Goal: Register for event/course

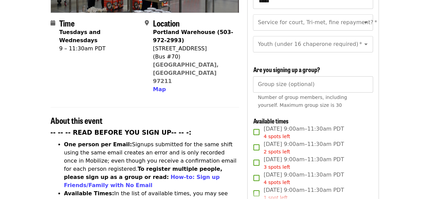
scroll to position [204, 0]
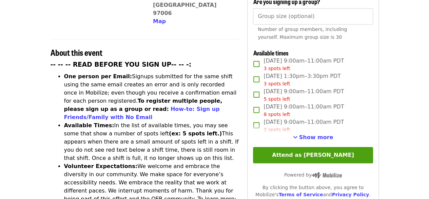
scroll to position [231, 0]
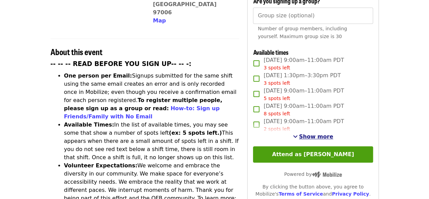
click at [311, 134] on span "Show more" at bounding box center [316, 136] width 34 height 6
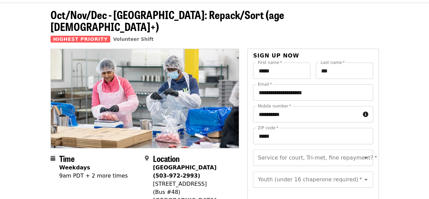
scroll to position [54, 0]
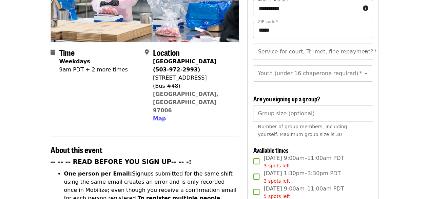
scroll to position [136, 0]
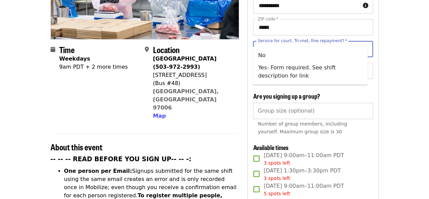
click at [344, 42] on input "Service for court, Tri-met, fine repayment?   *" at bounding box center [305, 48] width 92 height 13
click at [331, 53] on li "No" at bounding box center [310, 55] width 115 height 12
type input "**"
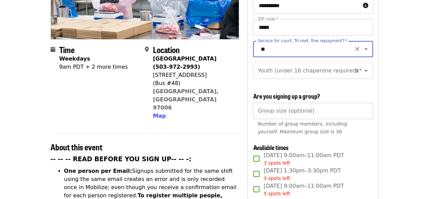
click at [329, 64] on input "Youth (under 16 chaperone required)   *" at bounding box center [305, 70] width 92 height 13
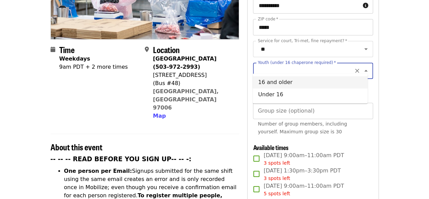
click at [314, 79] on li "16 and older" at bounding box center [310, 82] width 115 height 12
type input "**********"
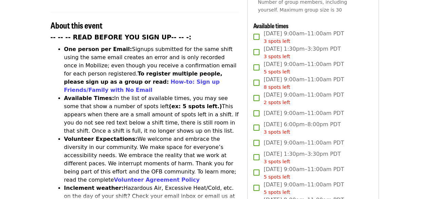
scroll to position [258, 0]
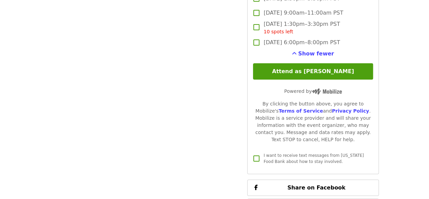
scroll to position [1203, 0]
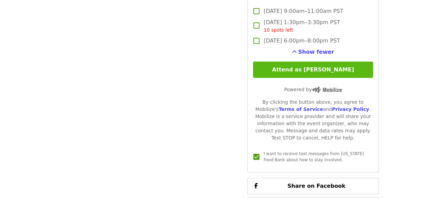
click at [320, 67] on button "Attend as [PERSON_NAME]" at bounding box center [313, 69] width 120 height 16
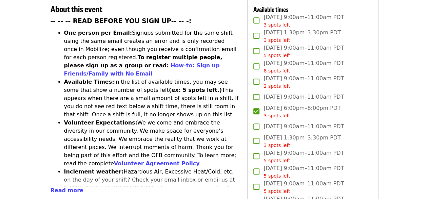
scroll to position [268, 0]
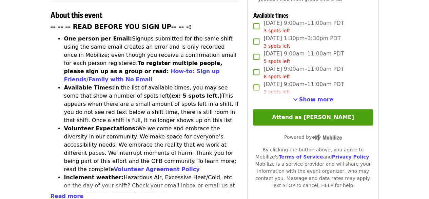
scroll to position [268, 0]
click at [298, 97] on span "See more timeslots" at bounding box center [295, 98] width 5 height 5
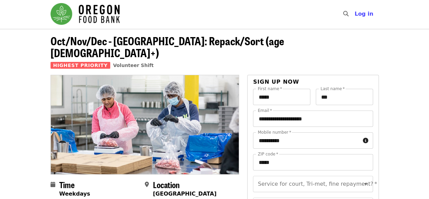
scroll to position [0, 0]
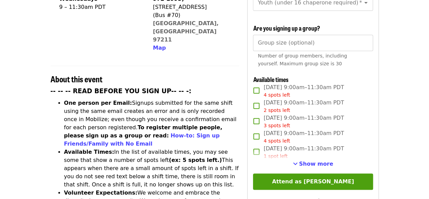
drag, startPoint x: 0, startPoint y: 0, endPoint x: 393, endPoint y: 80, distance: 401.2
click at [393, 80] on article "Oct/Nov/Dec - [GEOGRAPHIC_DATA]: Repack/Sort (age [DEMOGRAPHIC_DATA]+) Highest …" at bounding box center [214, 186] width 429 height 720
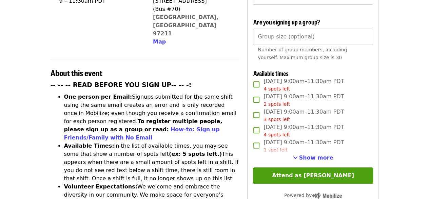
scroll to position [217, 0]
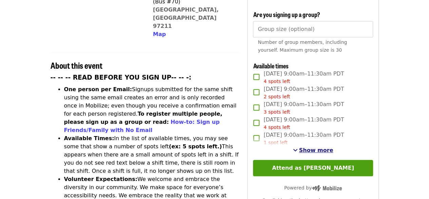
click at [298, 147] on span "See more timeslots" at bounding box center [295, 149] width 5 height 5
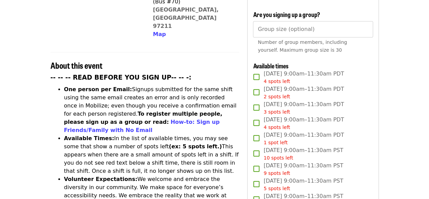
click at [388, 113] on article "Oct/Nov/Dec - [GEOGRAPHIC_DATA]: Repack/Sort (age [DEMOGRAPHIC_DATA]+) Highest …" at bounding box center [214, 183] width 429 height 741
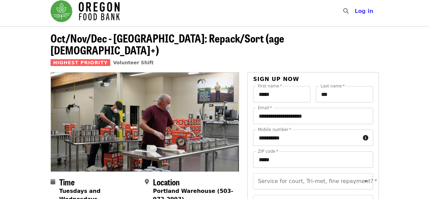
scroll to position [0, 0]
